Goal: Information Seeking & Learning: Learn about a topic

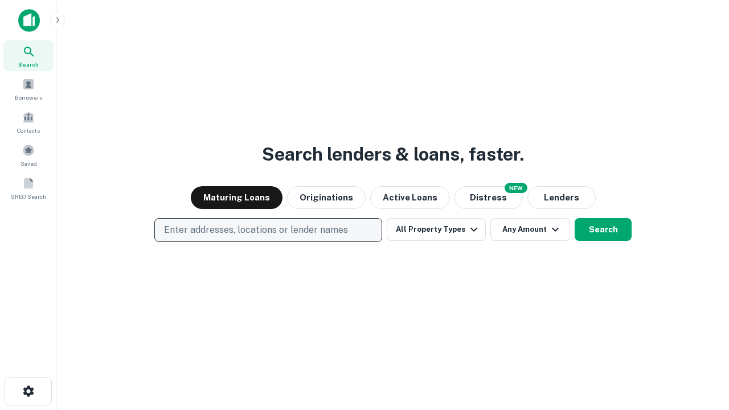
click at [268, 230] on p "Enter addresses, locations or lender names" at bounding box center [256, 230] width 184 height 14
type input "**********"
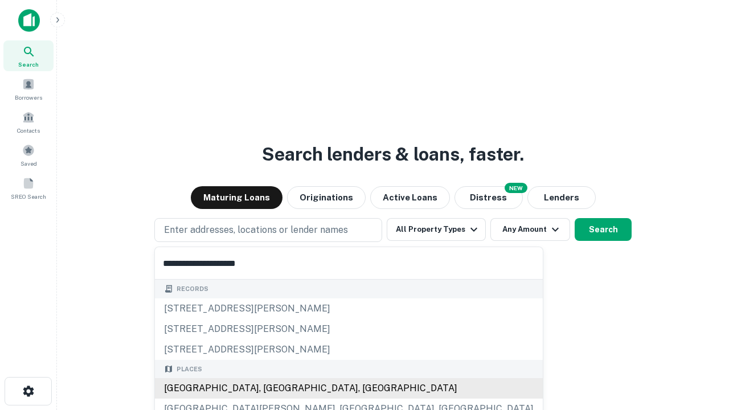
click at [272, 389] on div "[GEOGRAPHIC_DATA], [GEOGRAPHIC_DATA], [GEOGRAPHIC_DATA]" at bounding box center [349, 388] width 388 height 21
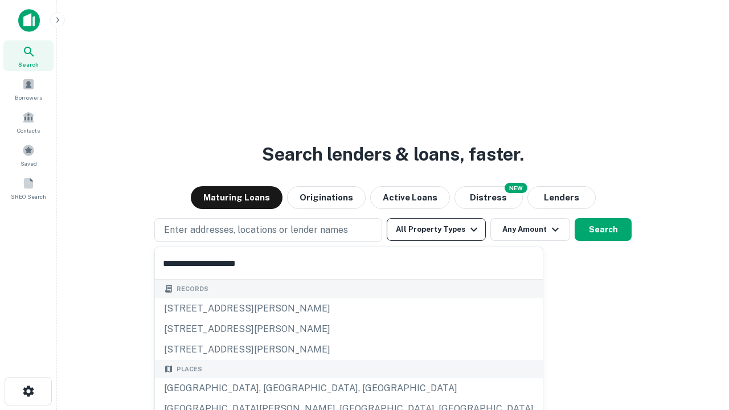
click at [436, 230] on button "All Property Types" at bounding box center [436, 229] width 99 height 23
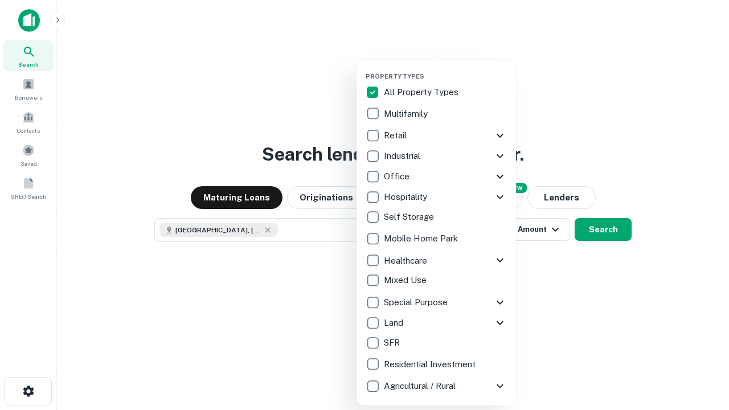
click at [446, 69] on button "button" at bounding box center [446, 69] width 160 height 1
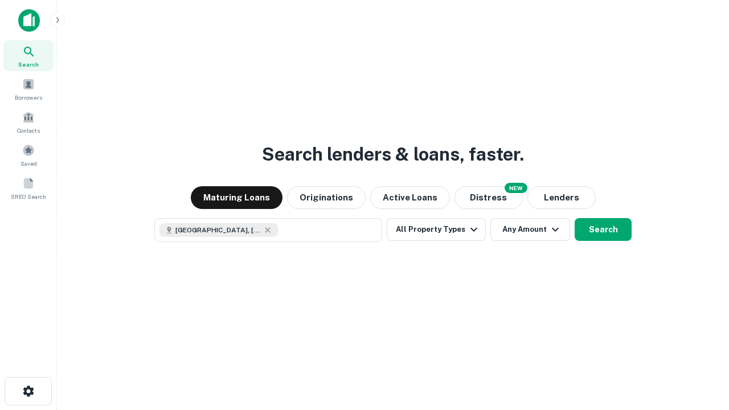
scroll to position [18, 0]
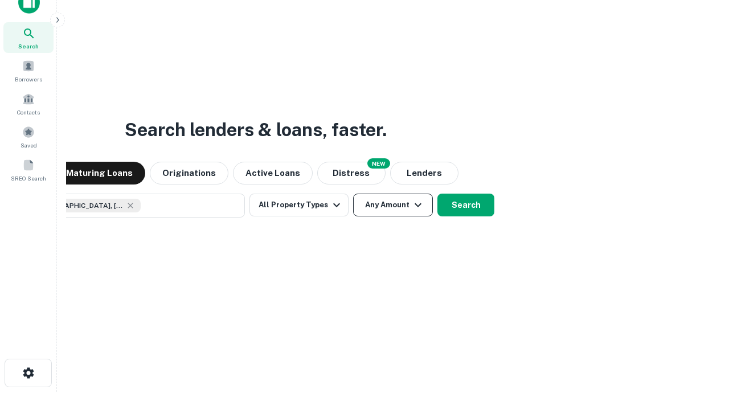
click at [353, 194] on button "Any Amount" at bounding box center [393, 205] width 80 height 23
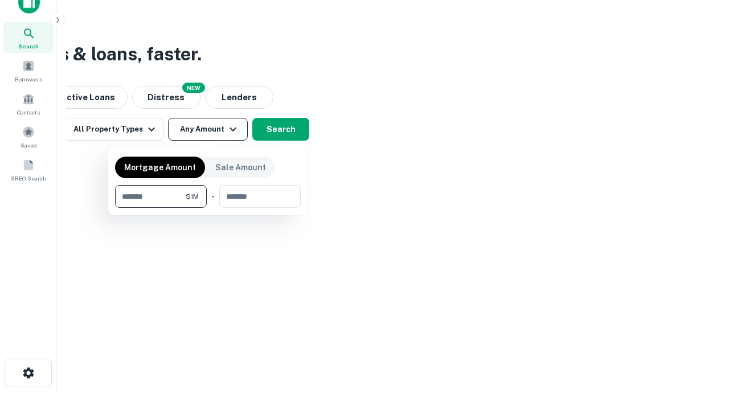
type input "*******"
click at [208, 208] on button "button" at bounding box center [208, 208] width 186 height 1
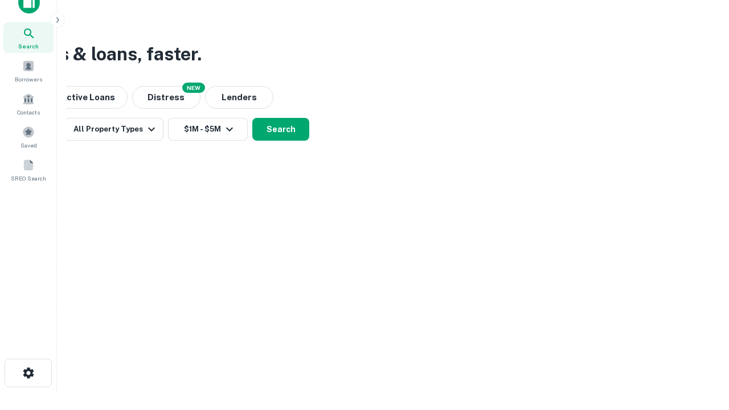
scroll to position [6, 210]
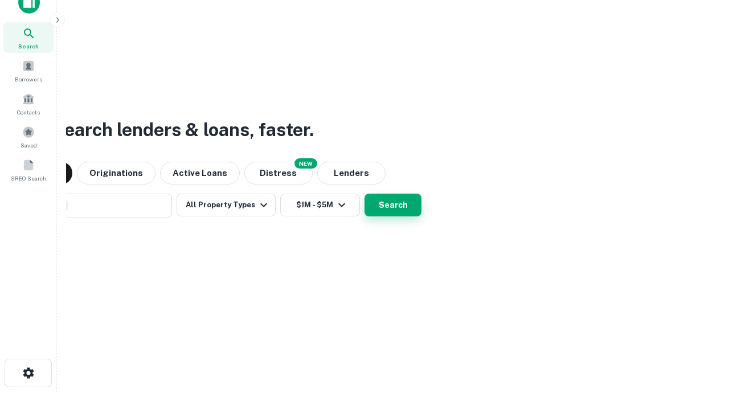
click at [393, 205] on button "Search" at bounding box center [393, 205] width 57 height 23
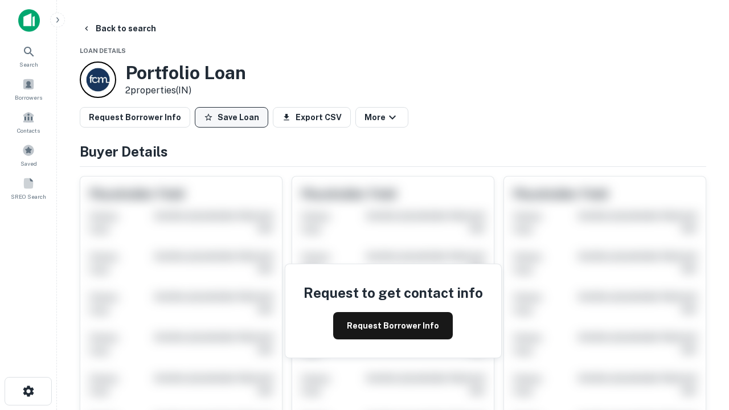
click at [231, 117] on button "Save Loan" at bounding box center [232, 117] width 74 height 21
click at [234, 117] on button "Save Loan" at bounding box center [232, 117] width 74 height 21
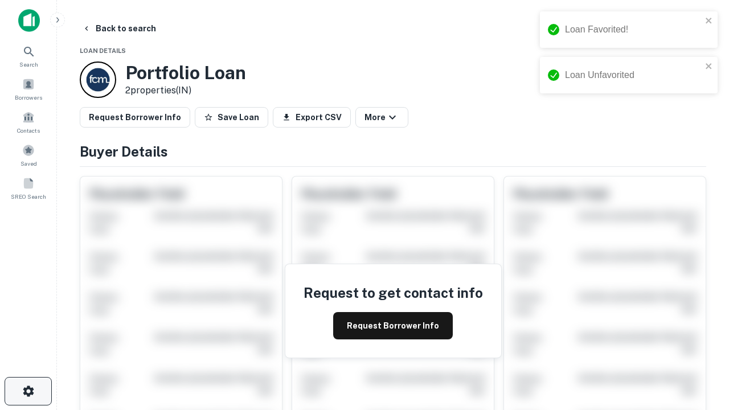
click at [28, 391] on icon "button" at bounding box center [29, 392] width 14 height 14
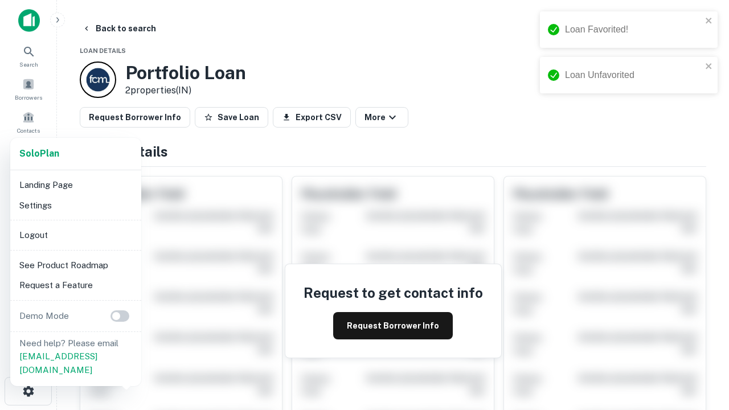
click at [75, 235] on li "Logout" at bounding box center [76, 235] width 122 height 21
